Goal: Information Seeking & Learning: Learn about a topic

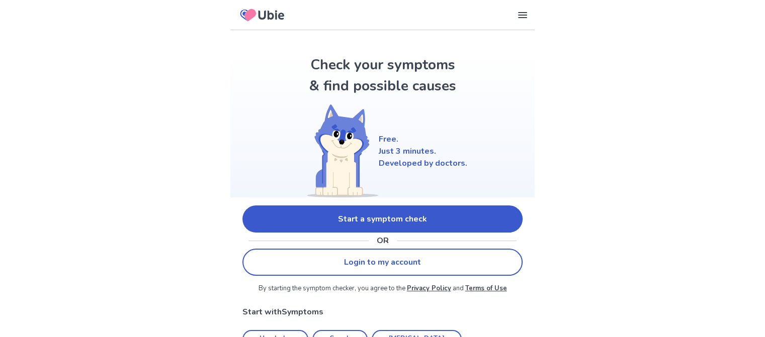
click at [286, 216] on link "Start a symptom check" at bounding box center [382, 219] width 280 height 27
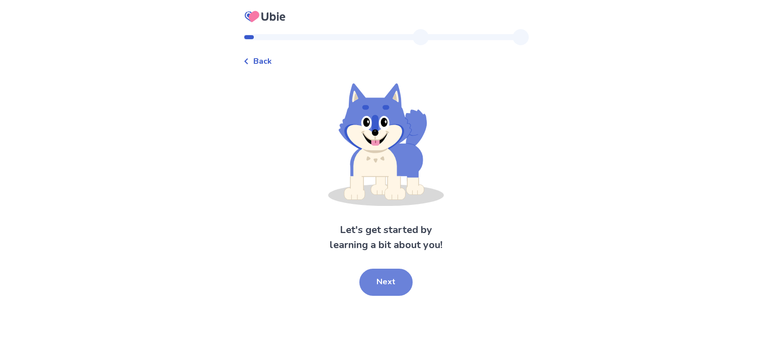
click at [392, 276] on button "Next" at bounding box center [386, 282] width 53 height 27
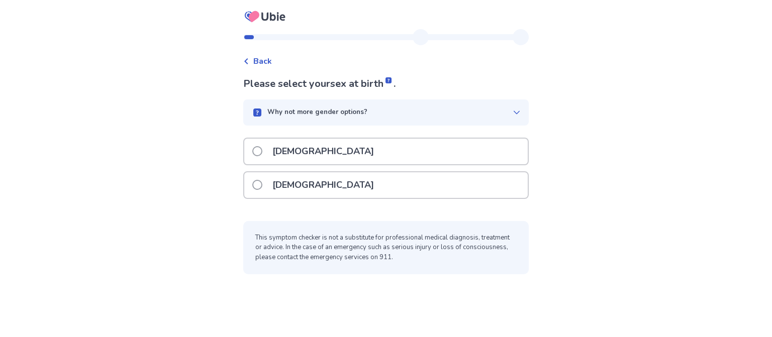
click at [267, 154] on label "[DEMOGRAPHIC_DATA]" at bounding box center [316, 152] width 128 height 26
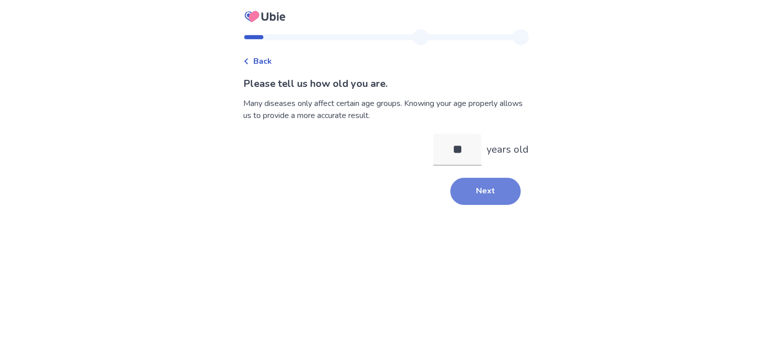
type input "**"
click at [492, 184] on button "Next" at bounding box center [486, 191] width 70 height 27
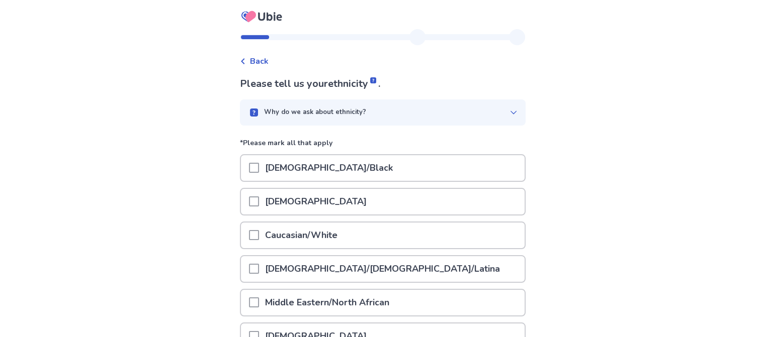
click at [286, 176] on p "African American/Black" at bounding box center [329, 168] width 140 height 26
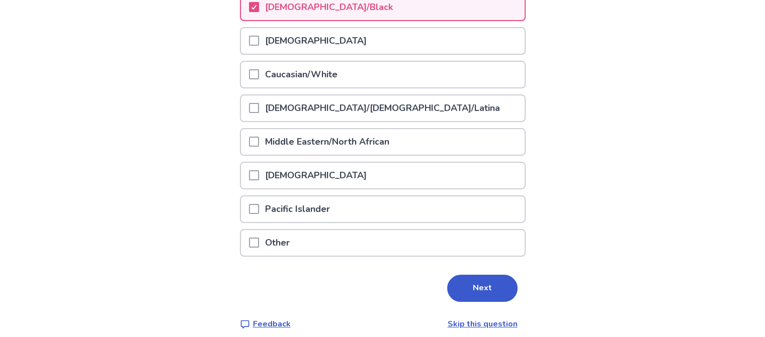
scroll to position [166, 0]
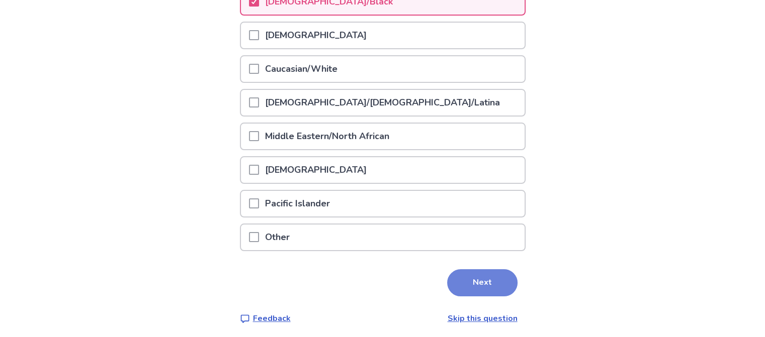
click at [468, 279] on button "Next" at bounding box center [482, 283] width 70 height 27
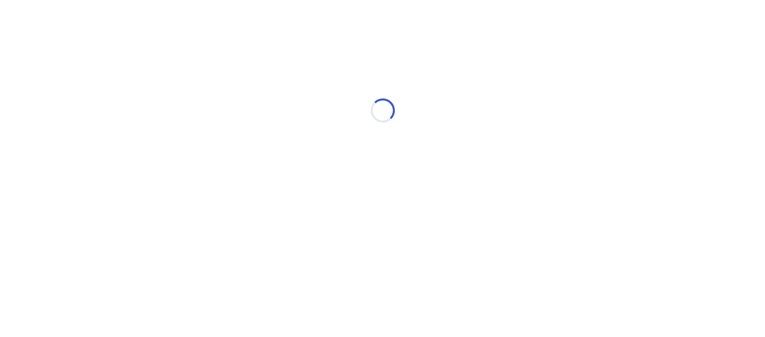
scroll to position [0, 0]
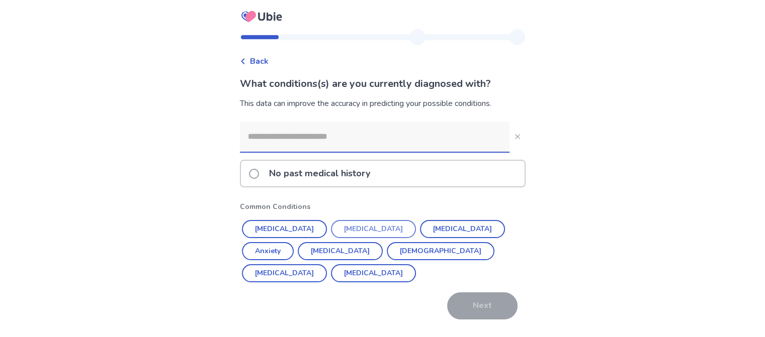
click at [346, 227] on button "[MEDICAL_DATA]" at bounding box center [373, 229] width 85 height 18
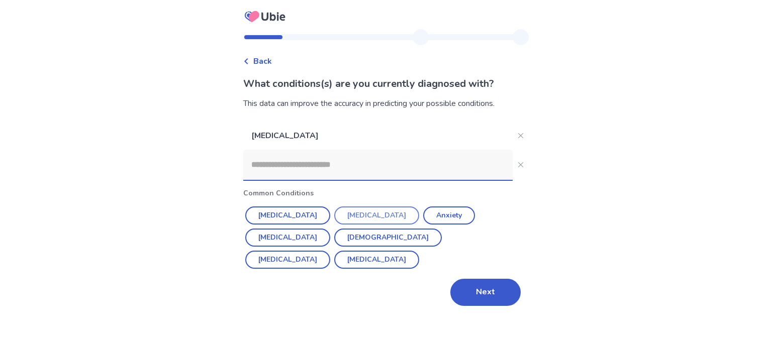
click at [345, 215] on button "Depression" at bounding box center [376, 216] width 85 height 18
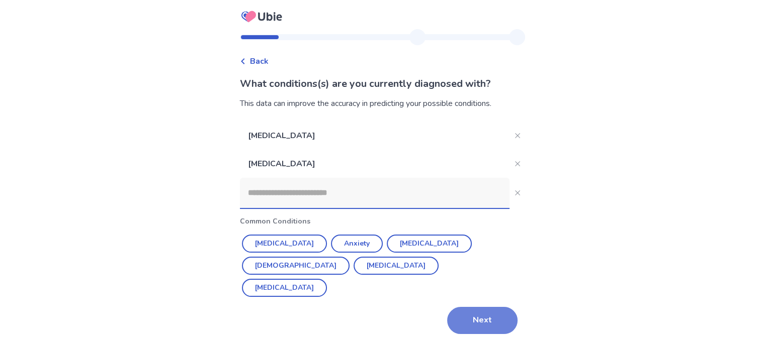
click at [476, 315] on button "Next" at bounding box center [482, 320] width 70 height 27
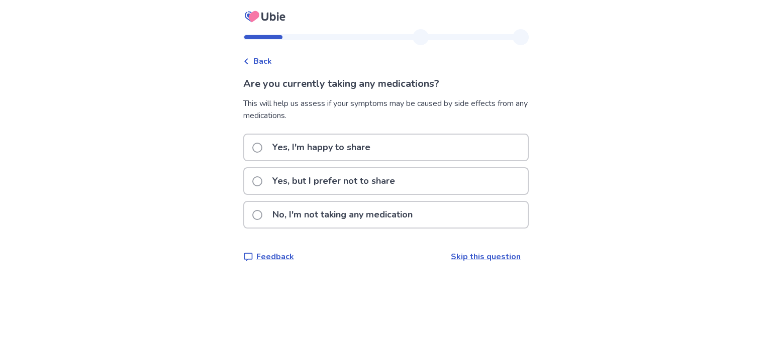
click at [357, 217] on p "No, I'm not taking any medication" at bounding box center [343, 215] width 152 height 26
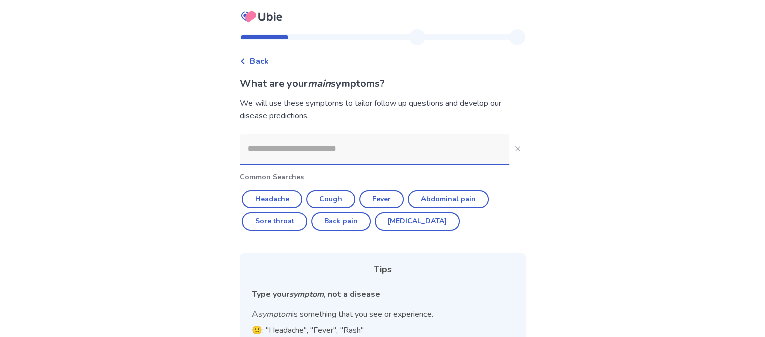
click at [411, 148] on input at bounding box center [375, 149] width 270 height 30
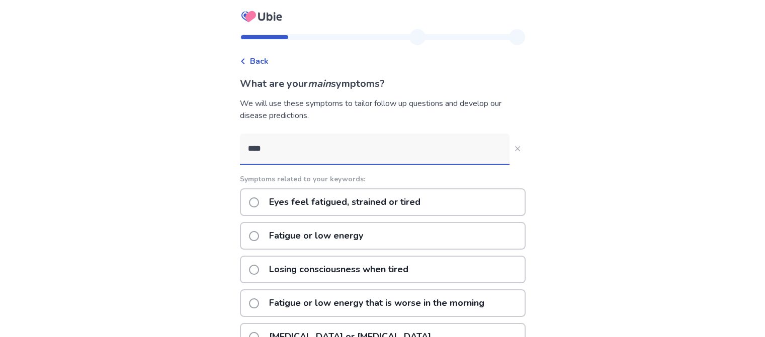
type input "*****"
click at [391, 235] on div "Fatigue or low energy" at bounding box center [383, 236] width 286 height 28
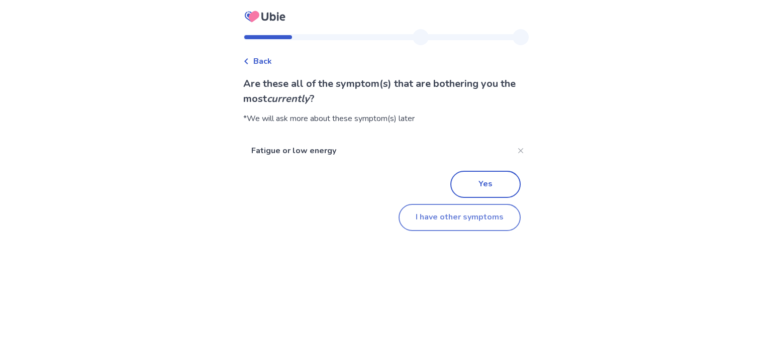
click at [453, 217] on button "I have other symptoms" at bounding box center [460, 217] width 122 height 27
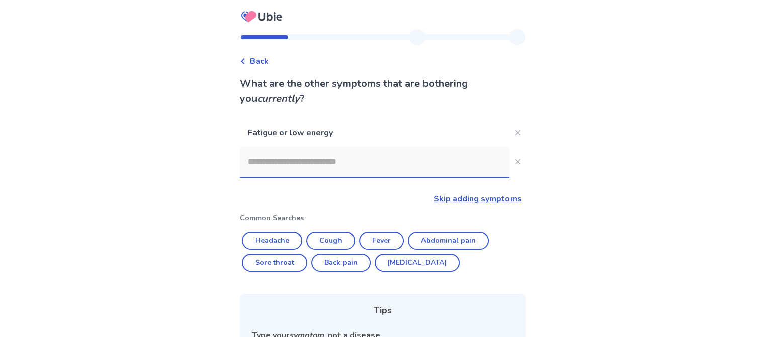
click at [336, 164] on input at bounding box center [375, 162] width 270 height 30
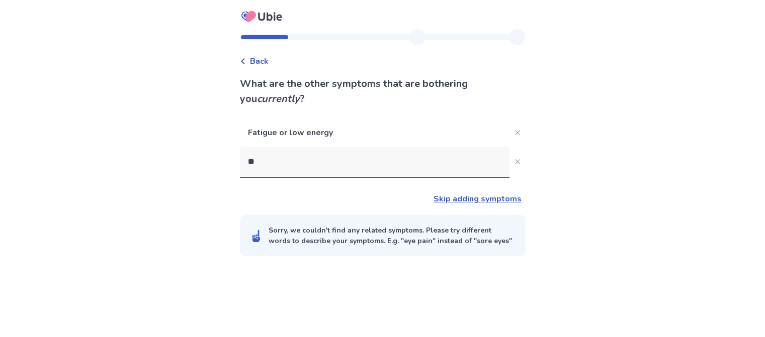
type input "***"
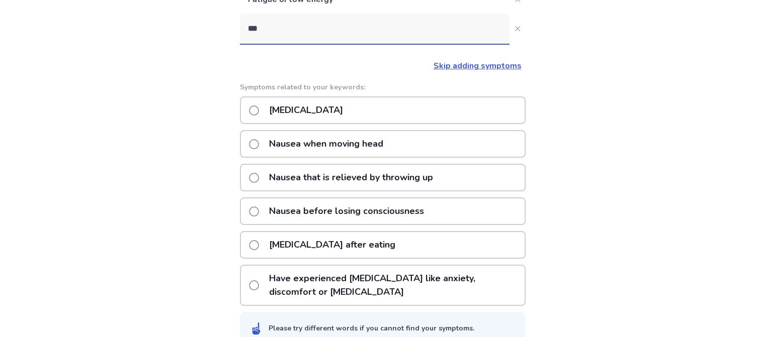
scroll to position [150, 0]
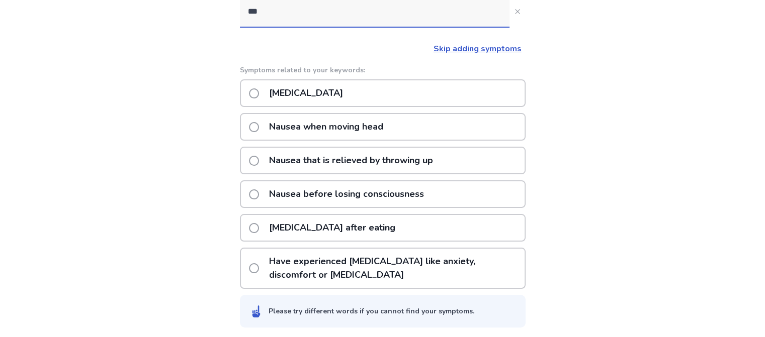
click at [329, 98] on p "Nausea or vomiting" at bounding box center [306, 93] width 86 height 26
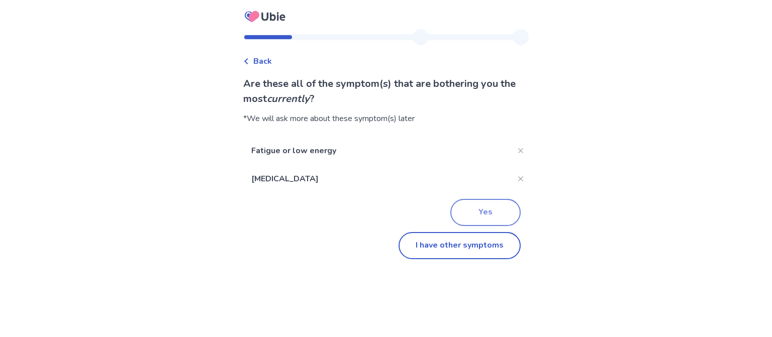
click at [463, 209] on button "Yes" at bounding box center [486, 212] width 70 height 27
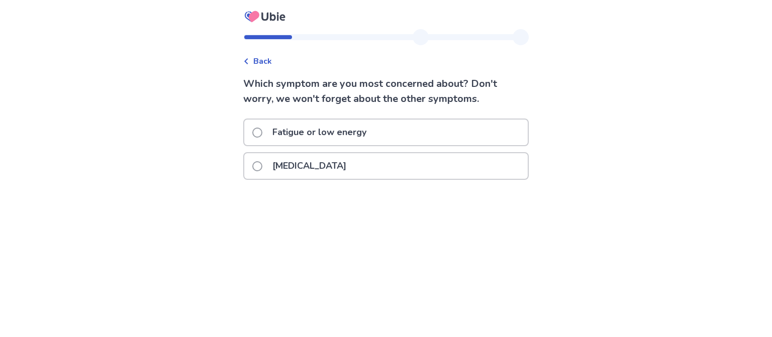
click at [260, 132] on span at bounding box center [257, 133] width 10 height 10
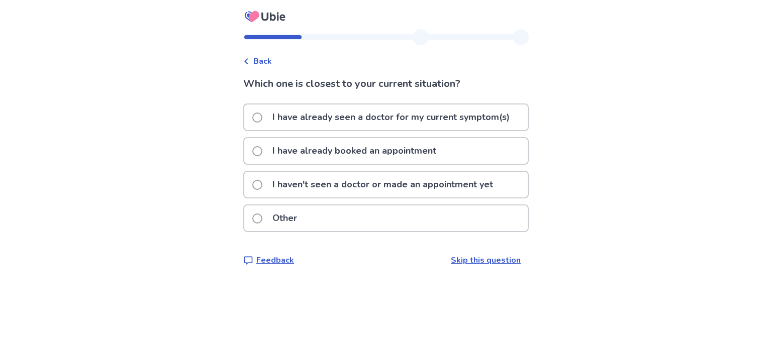
click at [375, 187] on p "I haven't seen a doctor or made an appointment yet" at bounding box center [383, 185] width 233 height 26
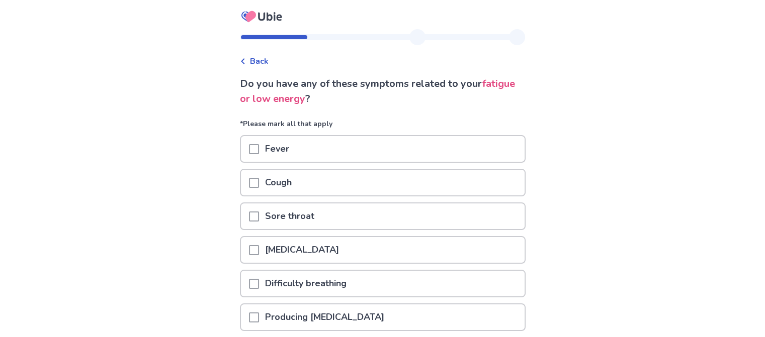
click at [371, 186] on div "Cough" at bounding box center [383, 183] width 284 height 26
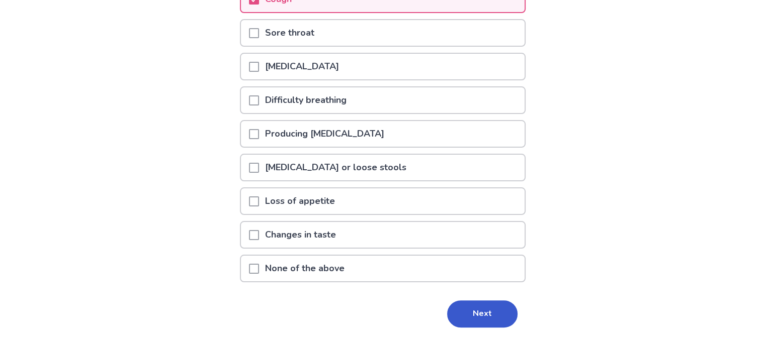
scroll to position [201, 0]
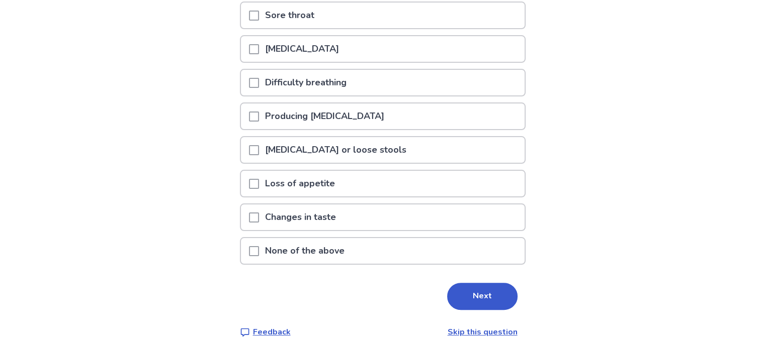
click at [374, 178] on div "Loss of appetite" at bounding box center [383, 184] width 284 height 26
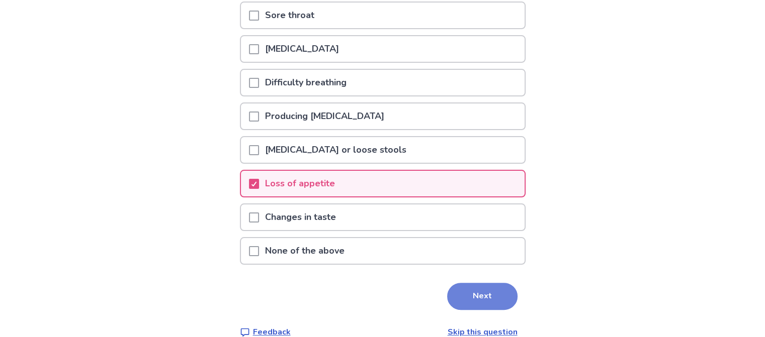
click at [472, 288] on button "Next" at bounding box center [482, 296] width 70 height 27
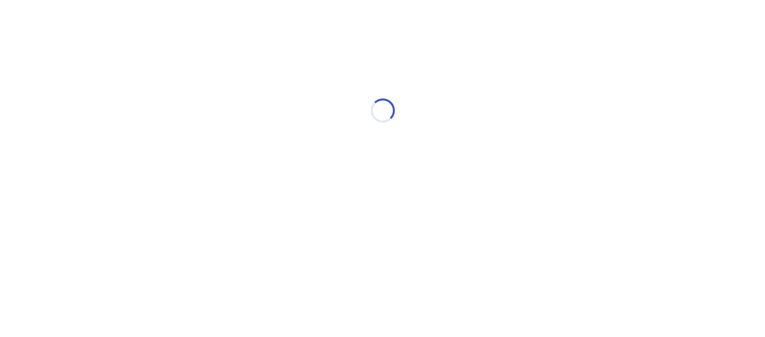
scroll to position [0, 0]
select select "*"
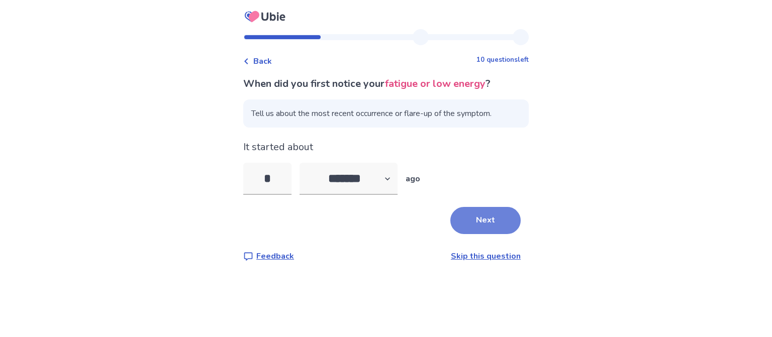
type input "*"
click at [491, 221] on button "Next" at bounding box center [486, 220] width 70 height 27
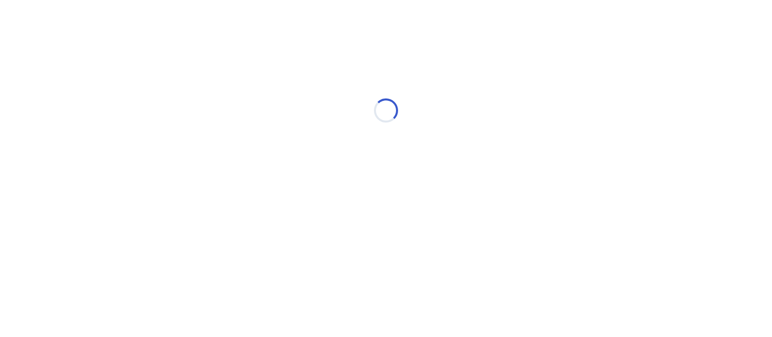
select select "*"
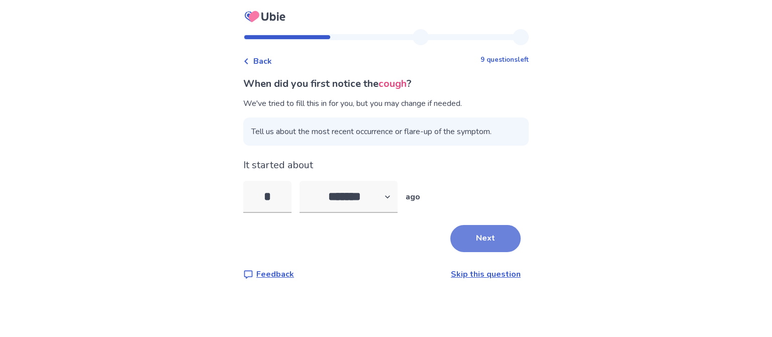
click at [487, 233] on button "Next" at bounding box center [486, 238] width 70 height 27
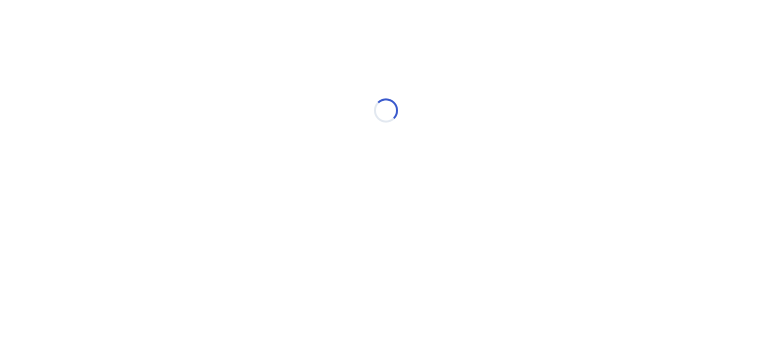
select select "*"
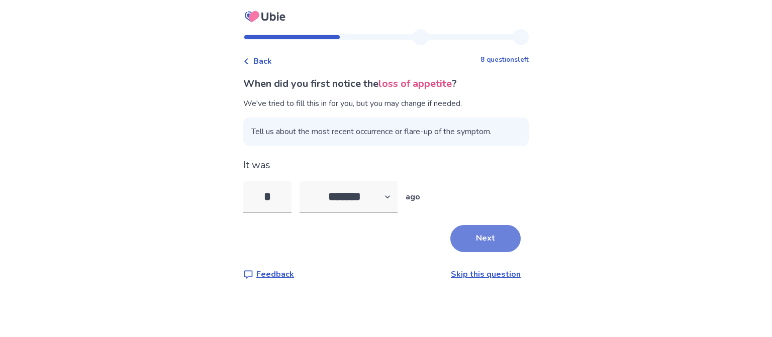
click at [487, 236] on button "Next" at bounding box center [486, 238] width 70 height 27
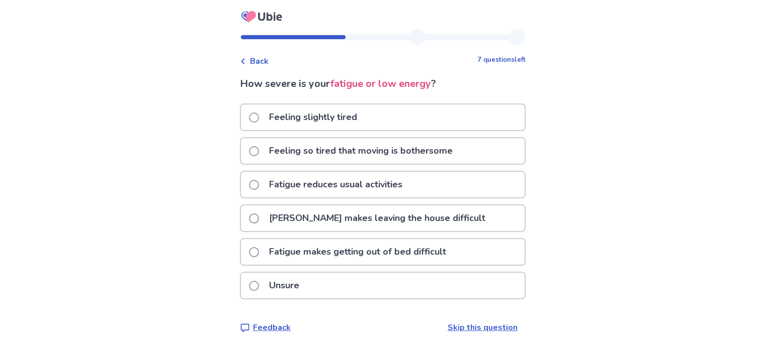
click at [410, 148] on p "Feeling so tired that moving is bothersome" at bounding box center [361, 151] width 196 height 26
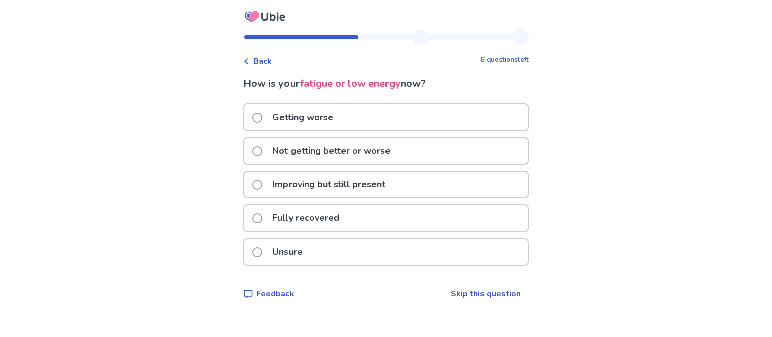
click at [410, 113] on div "Getting worse" at bounding box center [386, 118] width 284 height 26
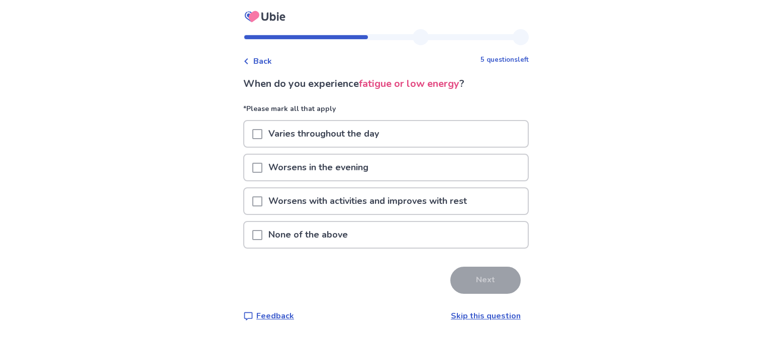
click at [416, 135] on div "Varies throughout the day" at bounding box center [386, 134] width 284 height 26
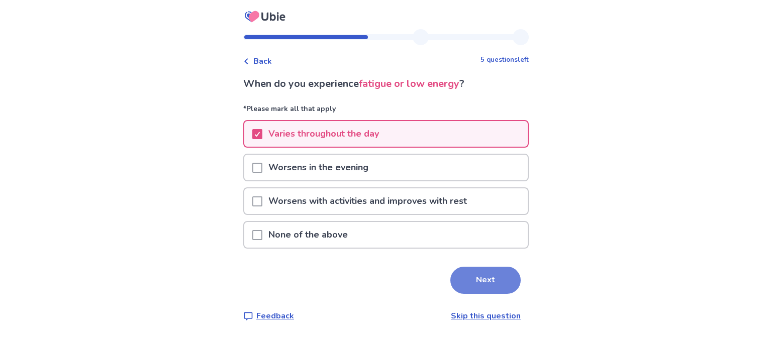
click at [483, 271] on button "Next" at bounding box center [486, 280] width 70 height 27
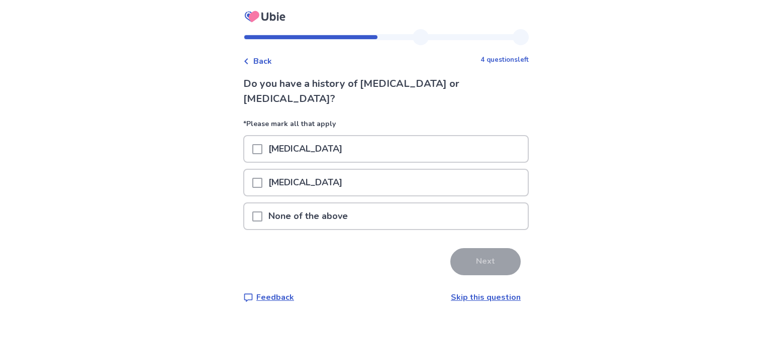
click at [377, 204] on div "None of the above" at bounding box center [386, 217] width 284 height 26
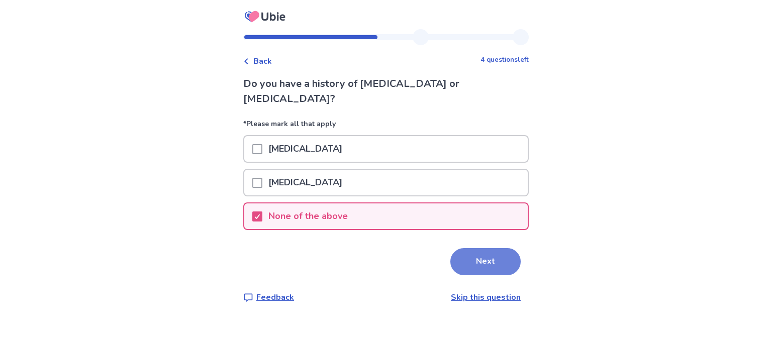
click at [459, 248] on button "Next" at bounding box center [486, 261] width 70 height 27
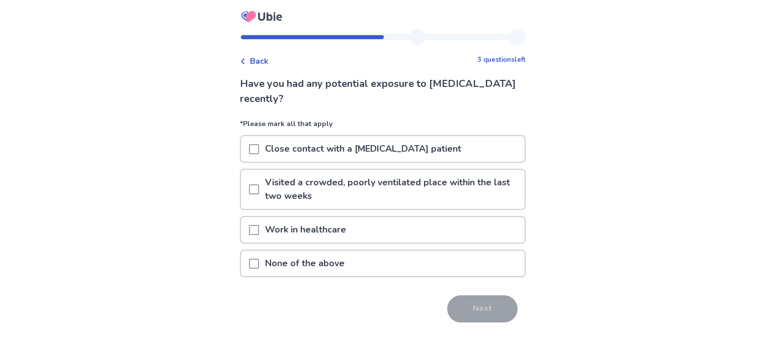
click at [357, 265] on div "None of the above" at bounding box center [383, 264] width 284 height 26
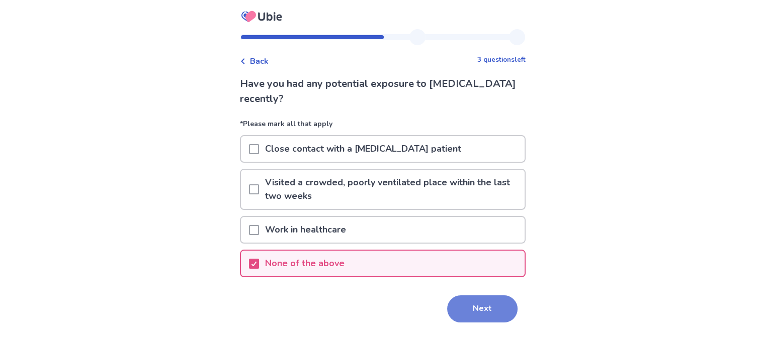
click at [467, 308] on button "Next" at bounding box center [482, 309] width 70 height 27
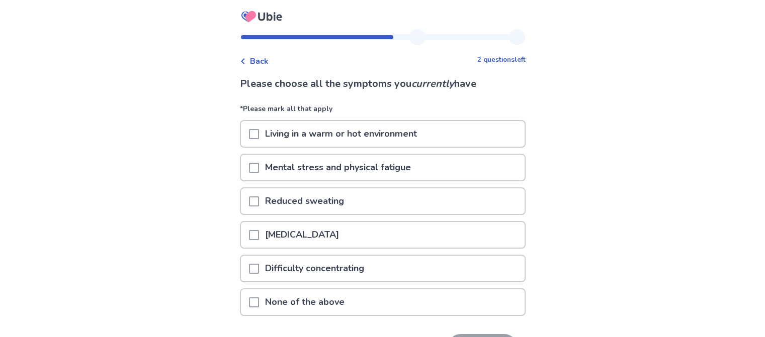
click at [442, 133] on div "Living in a warm or hot environment" at bounding box center [383, 134] width 284 height 26
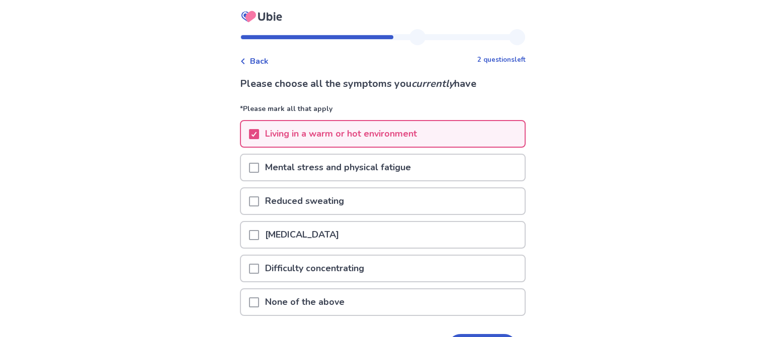
click at [388, 265] on div "Difficulty concentrating" at bounding box center [383, 269] width 284 height 26
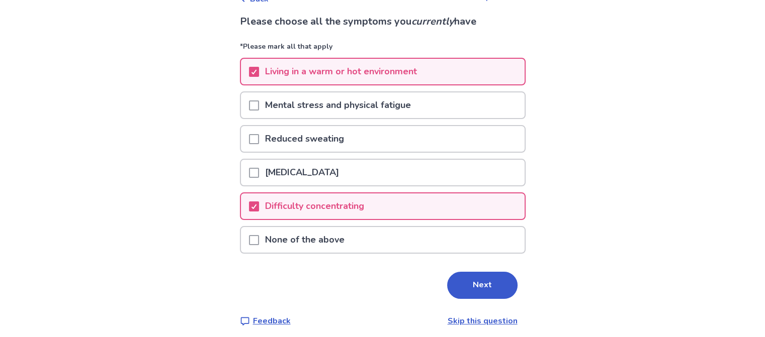
scroll to position [66, 0]
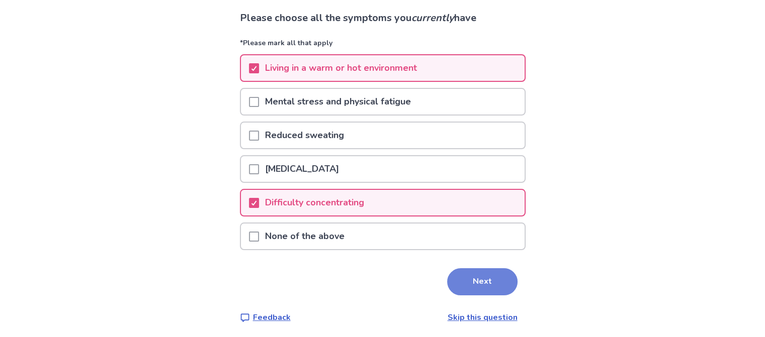
click at [459, 274] on button "Next" at bounding box center [482, 282] width 70 height 27
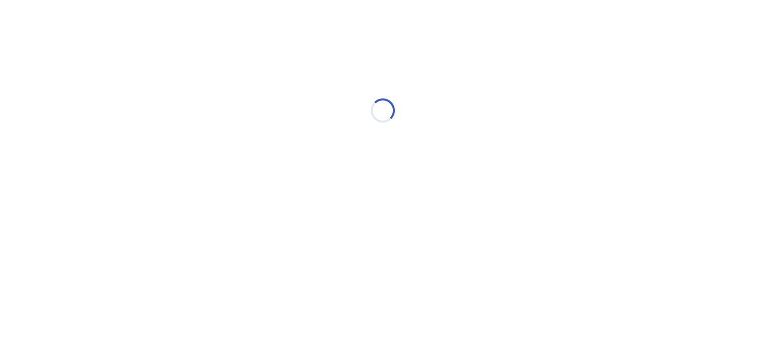
scroll to position [0, 0]
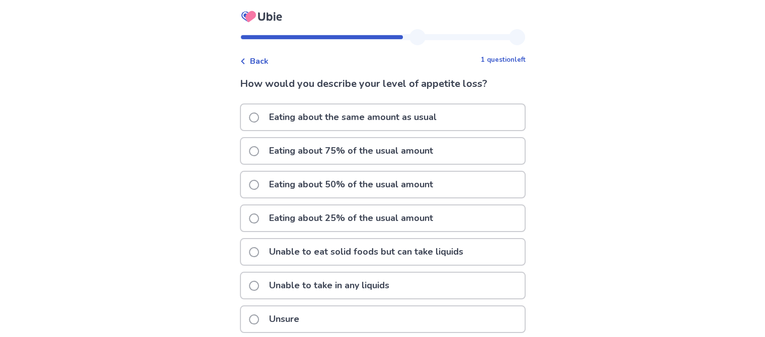
click at [483, 179] on div "Eating about 50% of the usual amount" at bounding box center [383, 185] width 284 height 26
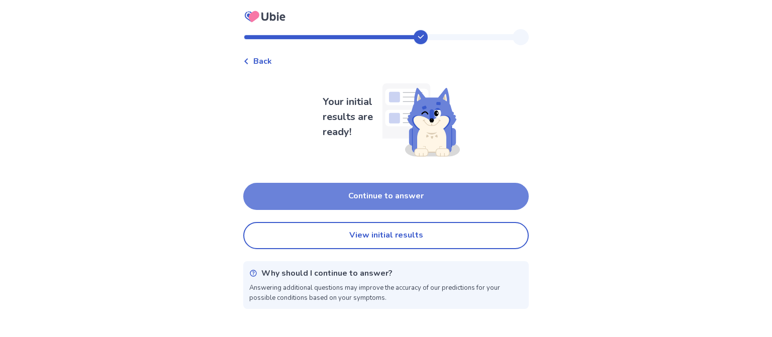
click at [446, 189] on button "Continue to answer" at bounding box center [386, 196] width 286 height 27
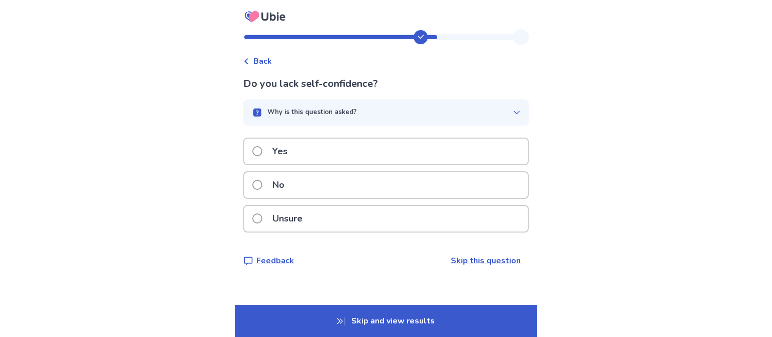
click at [429, 189] on div "No" at bounding box center [386, 185] width 284 height 26
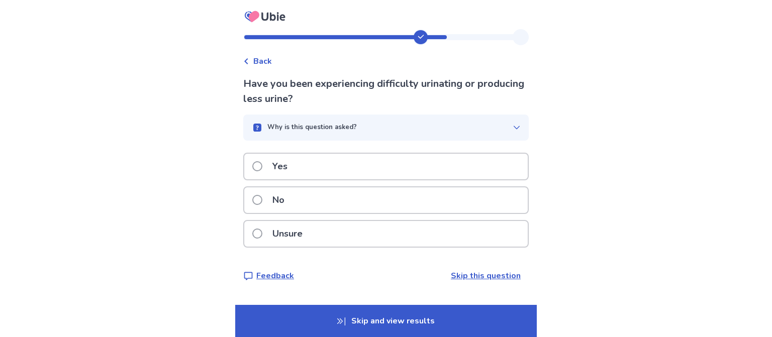
click at [426, 194] on div "No" at bounding box center [386, 201] width 284 height 26
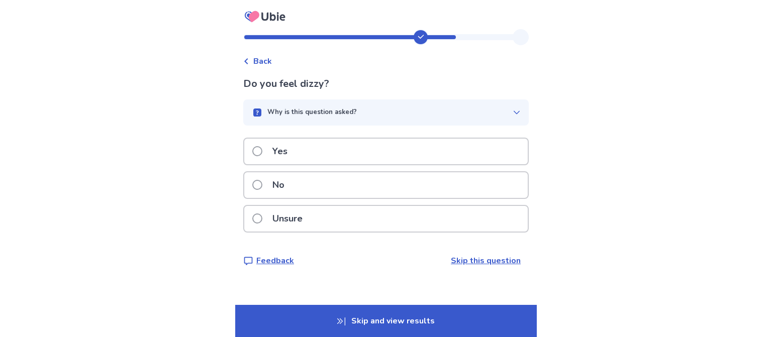
click at [424, 150] on div "Yes" at bounding box center [386, 152] width 284 height 26
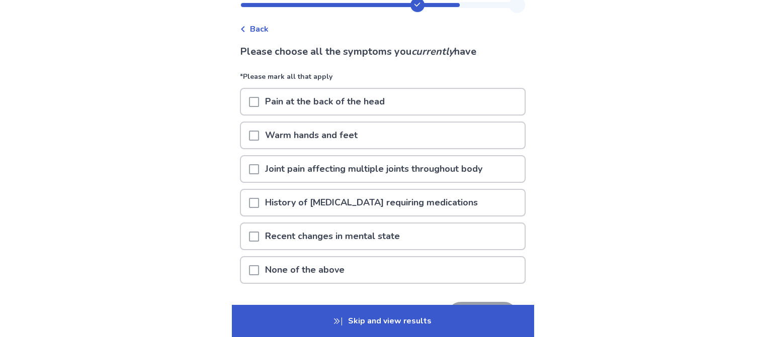
scroll to position [50, 0]
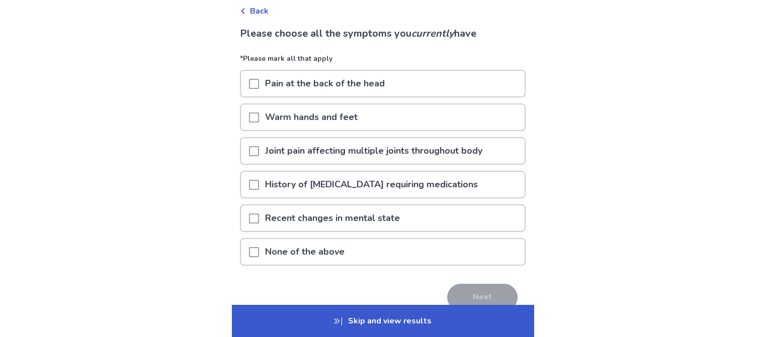
click at [465, 178] on div "History of diabetes requiring medications" at bounding box center [383, 185] width 284 height 26
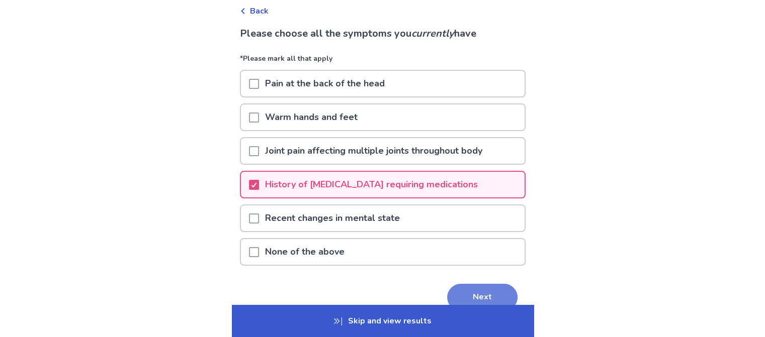
click at [481, 291] on button "Next" at bounding box center [482, 297] width 70 height 27
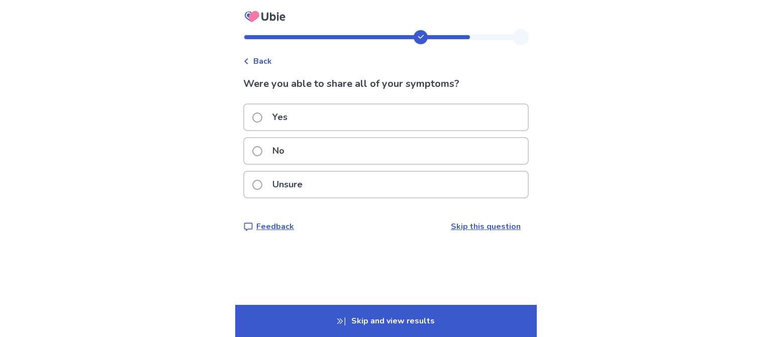
click at [361, 119] on div "Yes" at bounding box center [386, 118] width 284 height 26
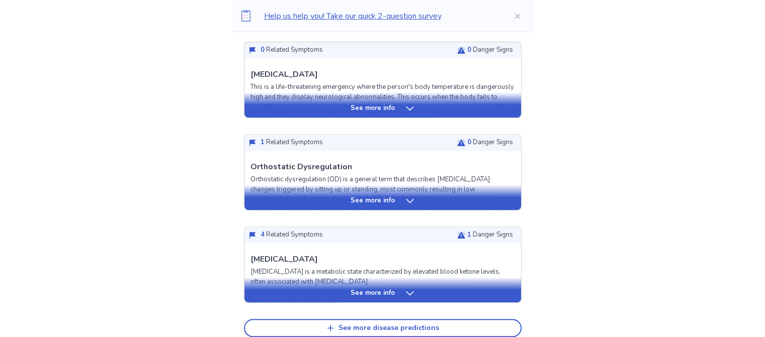
scroll to position [453, 0]
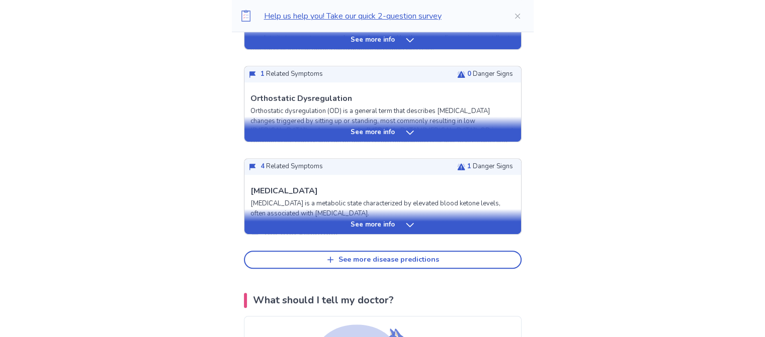
click at [407, 223] on icon at bounding box center [410, 225] width 8 height 4
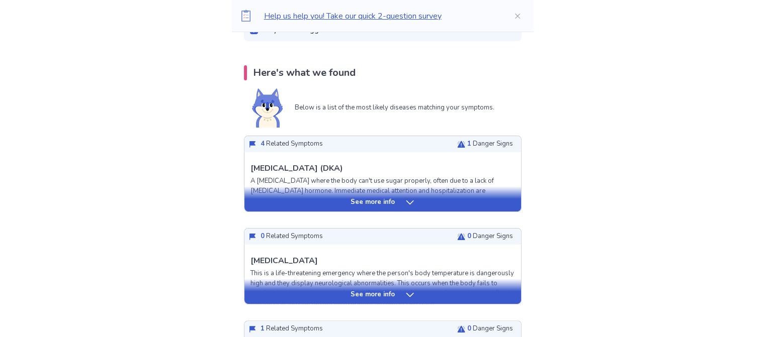
scroll to position [201, 0]
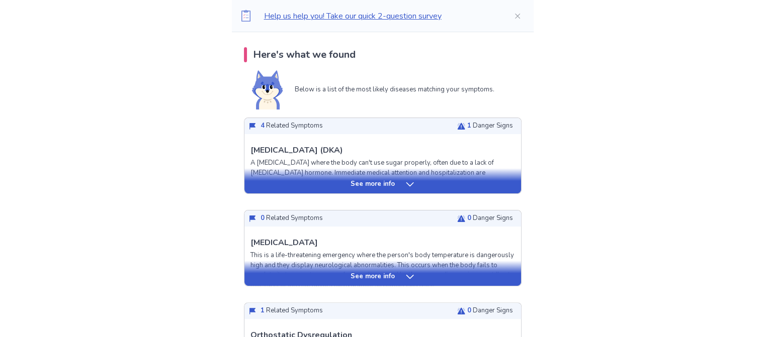
click at [408, 186] on icon at bounding box center [410, 185] width 8 height 4
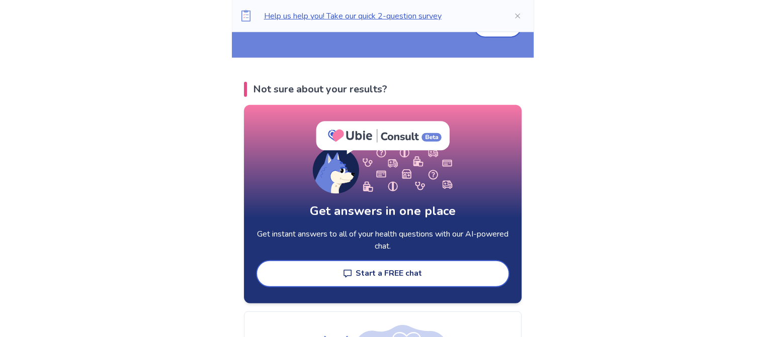
scroll to position [2917, 0]
